Goal: Task Accomplishment & Management: Use online tool/utility

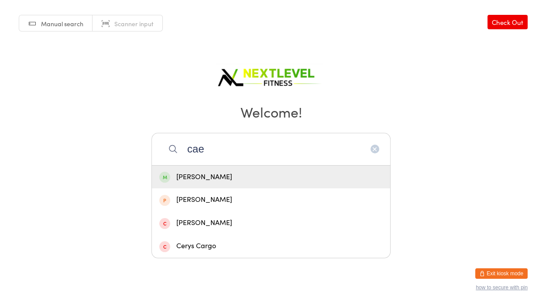
type input "cae"
click at [266, 172] on div "[PERSON_NAME]" at bounding box center [270, 177] width 223 height 12
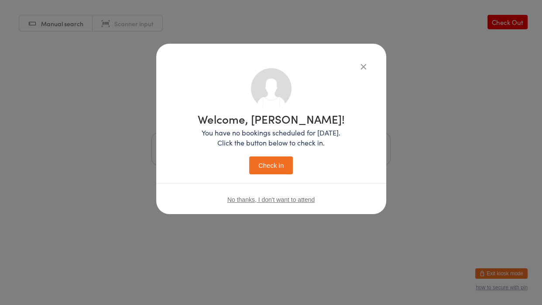
click at [266, 172] on button "Check in" at bounding box center [271, 165] width 44 height 18
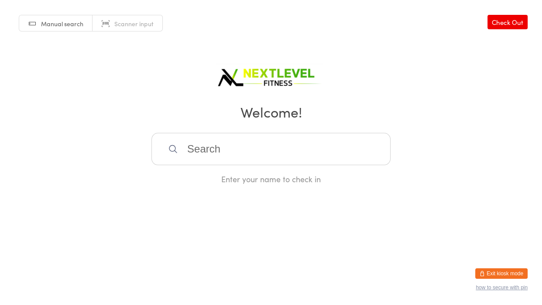
click at [250, 156] on input "search" at bounding box center [270, 149] width 239 height 32
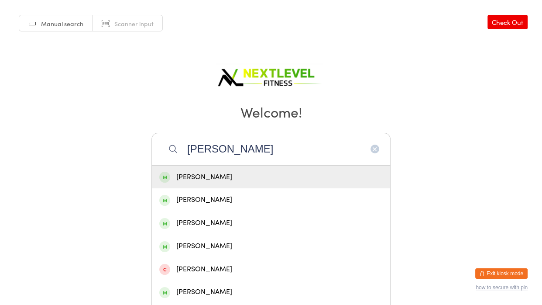
type input "[PERSON_NAME]"
click at [231, 175] on div "[PERSON_NAME]" at bounding box center [270, 177] width 223 height 12
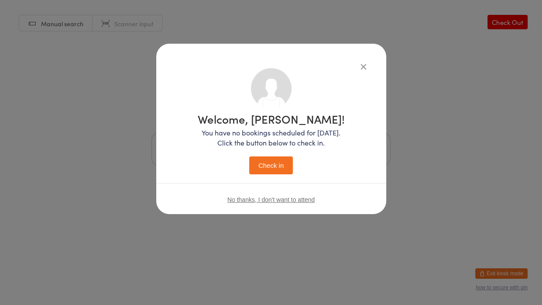
click at [262, 161] on button "Check in" at bounding box center [271, 165] width 44 height 18
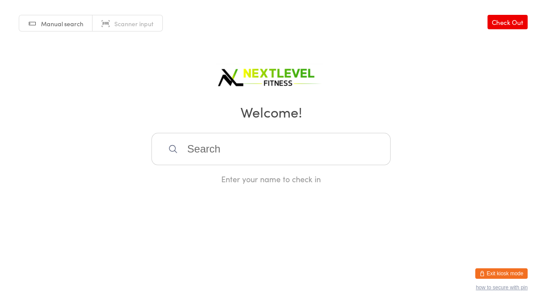
click at [262, 161] on input "search" at bounding box center [270, 149] width 239 height 32
type input "marlee"
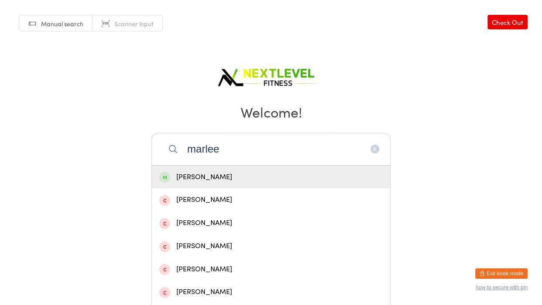
click at [226, 182] on div "[PERSON_NAME]" at bounding box center [270, 177] width 223 height 12
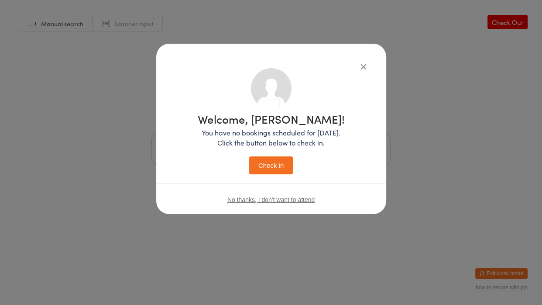
click at [283, 171] on button "Check in" at bounding box center [271, 165] width 44 height 18
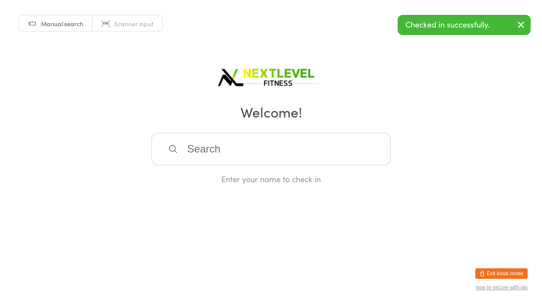
click at [256, 162] on input "search" at bounding box center [270, 149] width 239 height 32
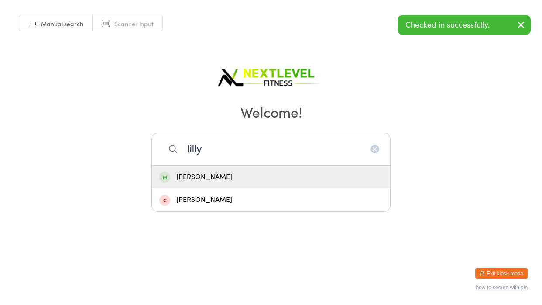
type input "lilly"
click at [237, 173] on div "[PERSON_NAME]" at bounding box center [270, 177] width 223 height 12
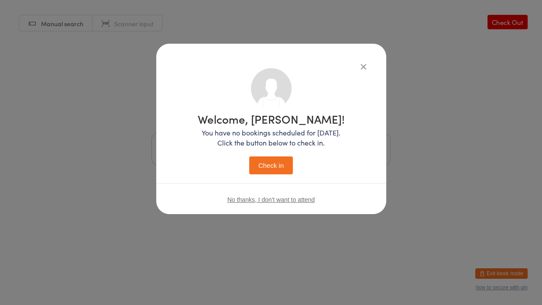
click at [271, 167] on button "Check in" at bounding box center [271, 165] width 44 height 18
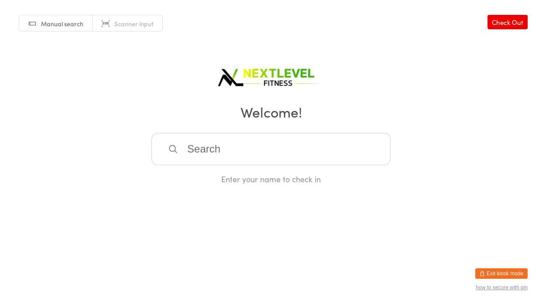
click at [282, 160] on input "search" at bounding box center [270, 149] width 239 height 32
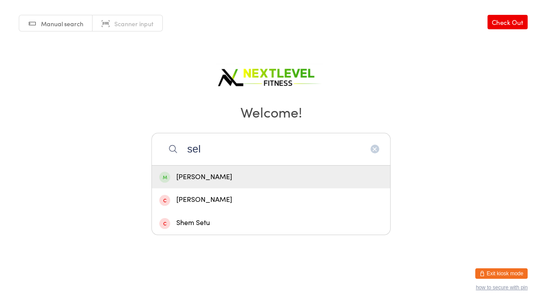
type input "sel"
click at [258, 183] on div "[PERSON_NAME]" at bounding box center [271, 176] width 238 height 23
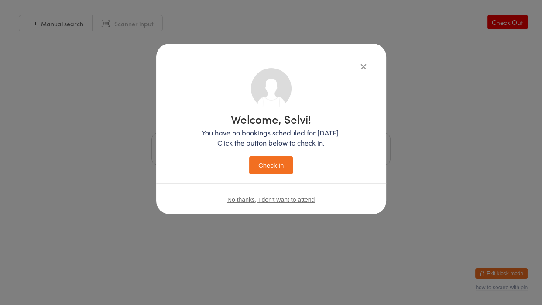
click at [275, 170] on button "Check in" at bounding box center [271, 165] width 44 height 18
